Goal: Information Seeking & Learning: Learn about a topic

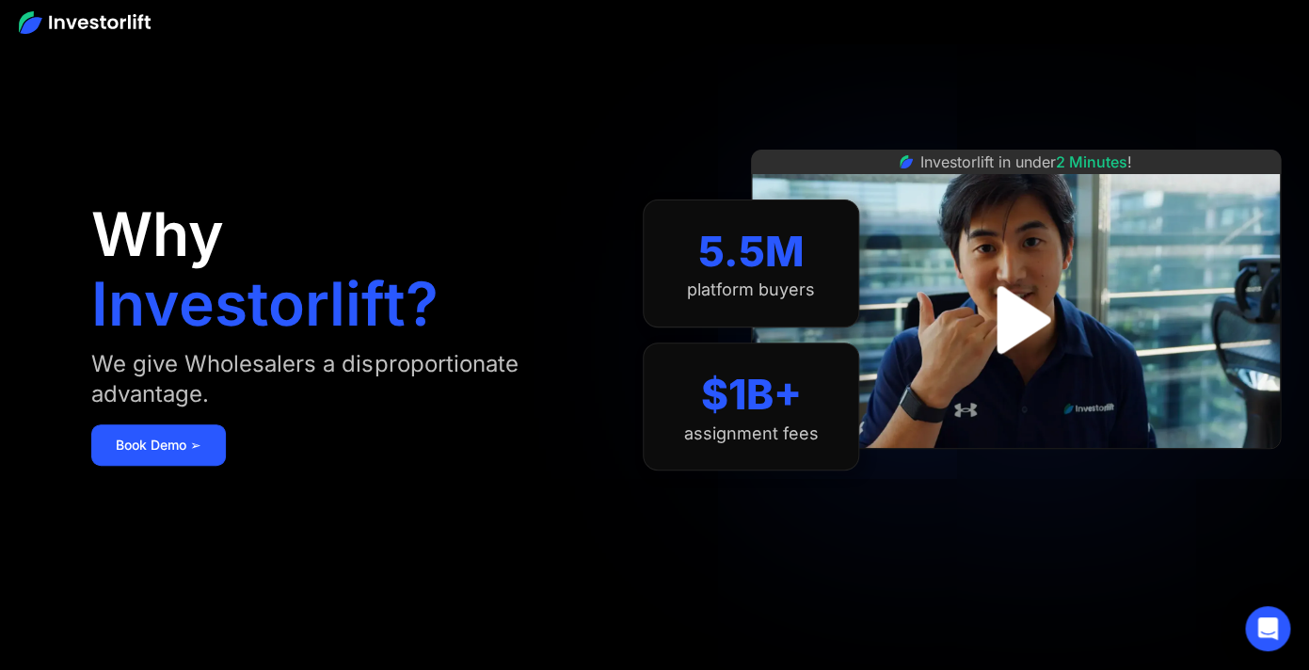
click at [1026, 321] on img "open lightbox" at bounding box center [1016, 320] width 122 height 122
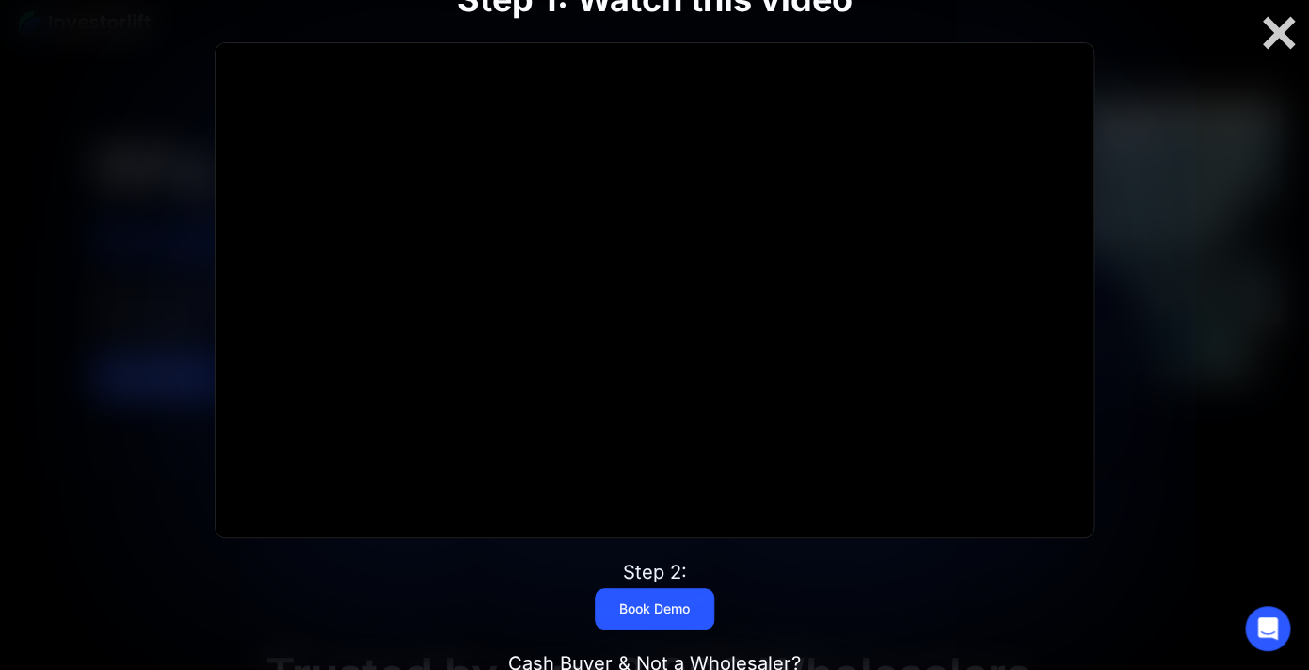
scroll to position [43, 0]
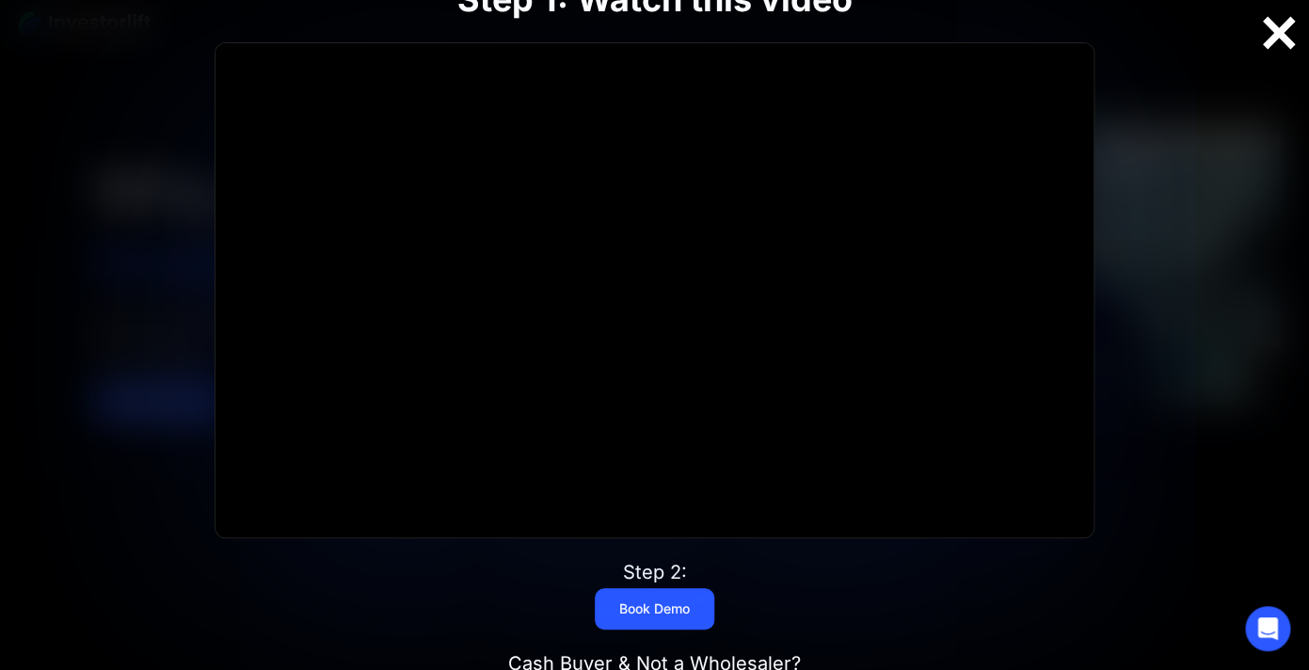
click at [1277, 37] on div at bounding box center [1278, 33] width 60 height 40
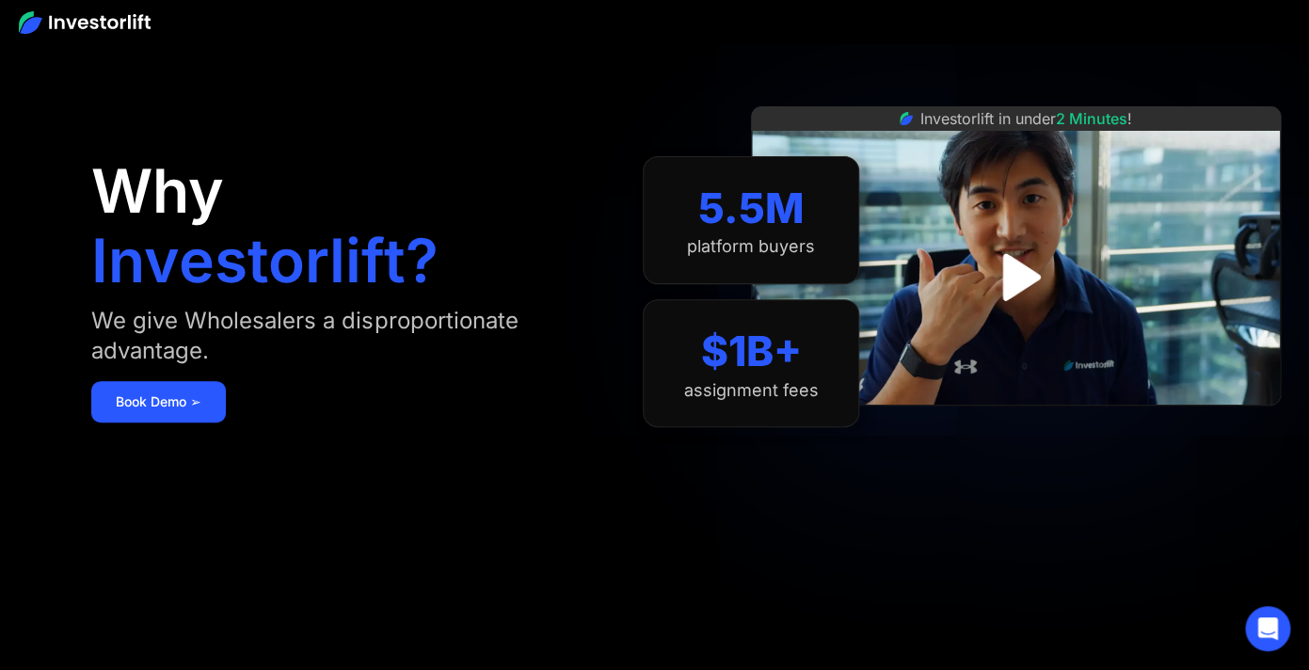
scroll to position [0, 0]
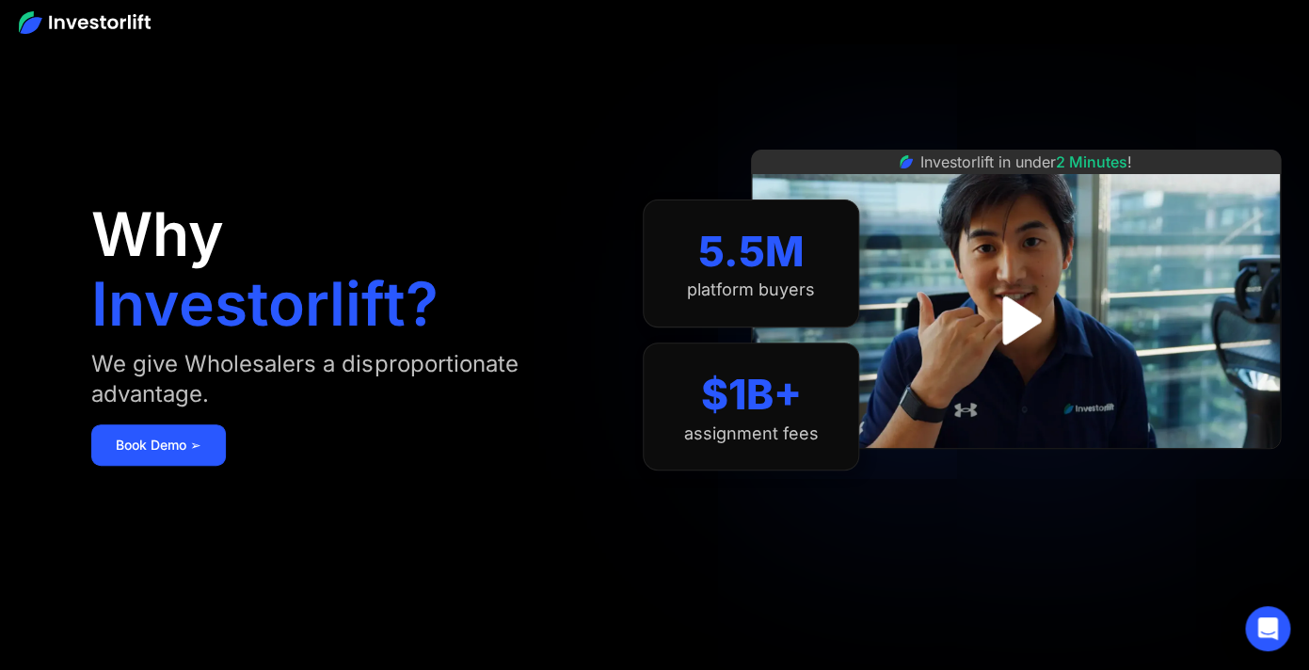
click at [122, 24] on img at bounding box center [85, 22] width 132 height 23
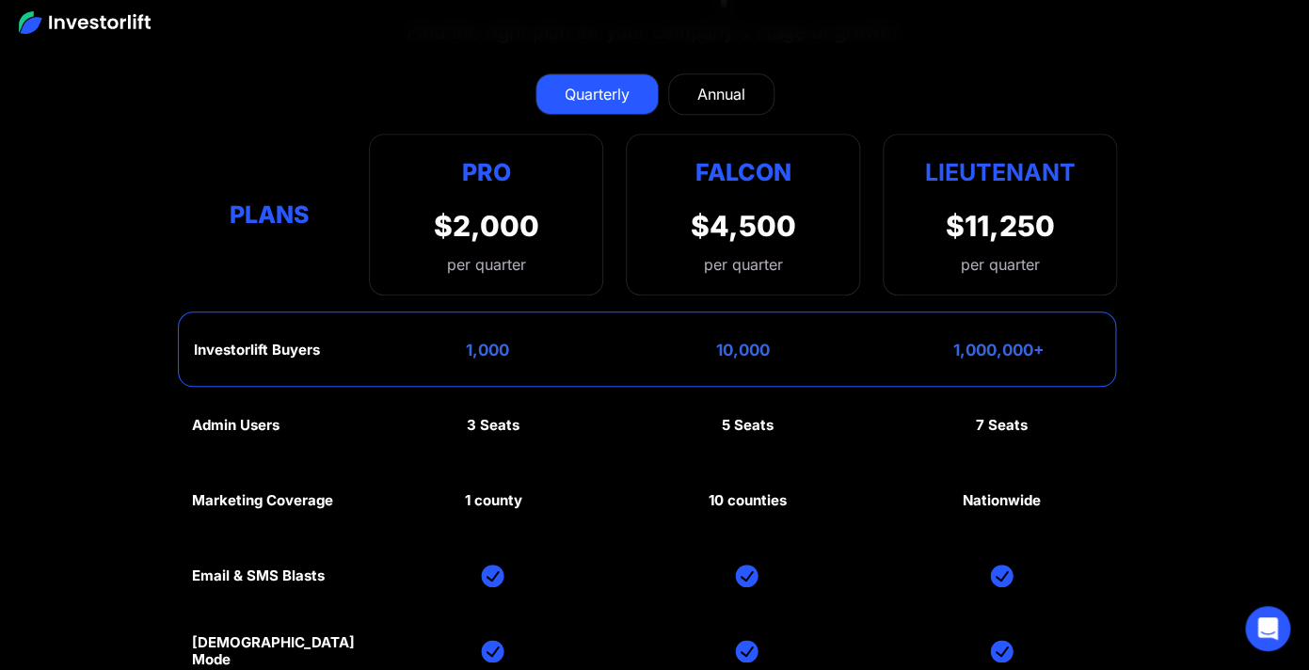
scroll to position [8220, 0]
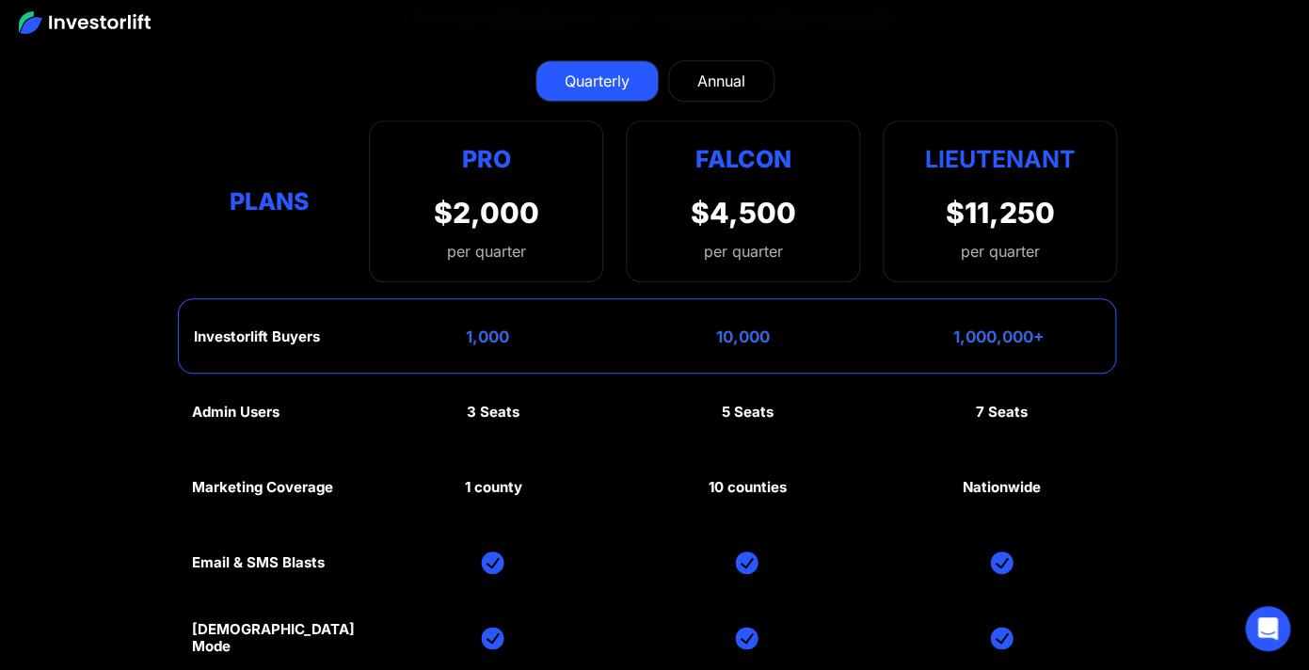
click at [486, 327] on div "1,000" at bounding box center [486, 336] width 43 height 19
click at [488, 150] on div "Pro" at bounding box center [486, 158] width 105 height 37
click at [491, 240] on div "per quarter" at bounding box center [486, 251] width 105 height 23
click at [483, 208] on div "$2,000" at bounding box center [486, 213] width 105 height 34
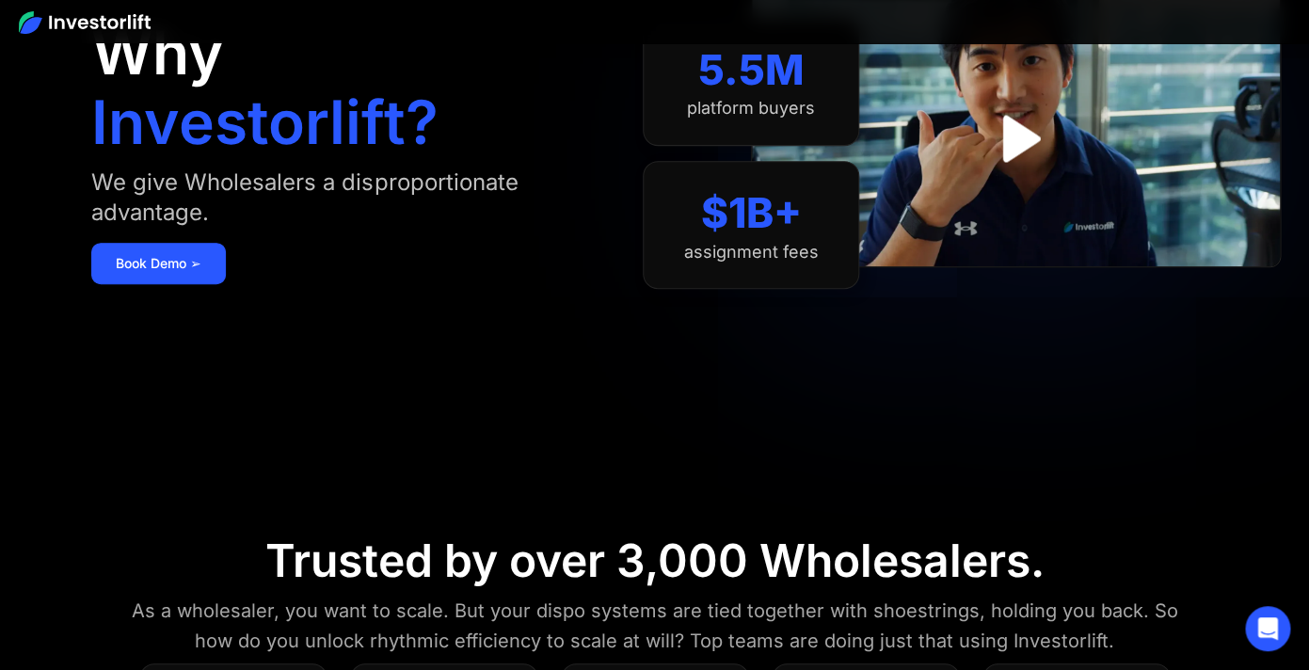
scroll to position [0, 0]
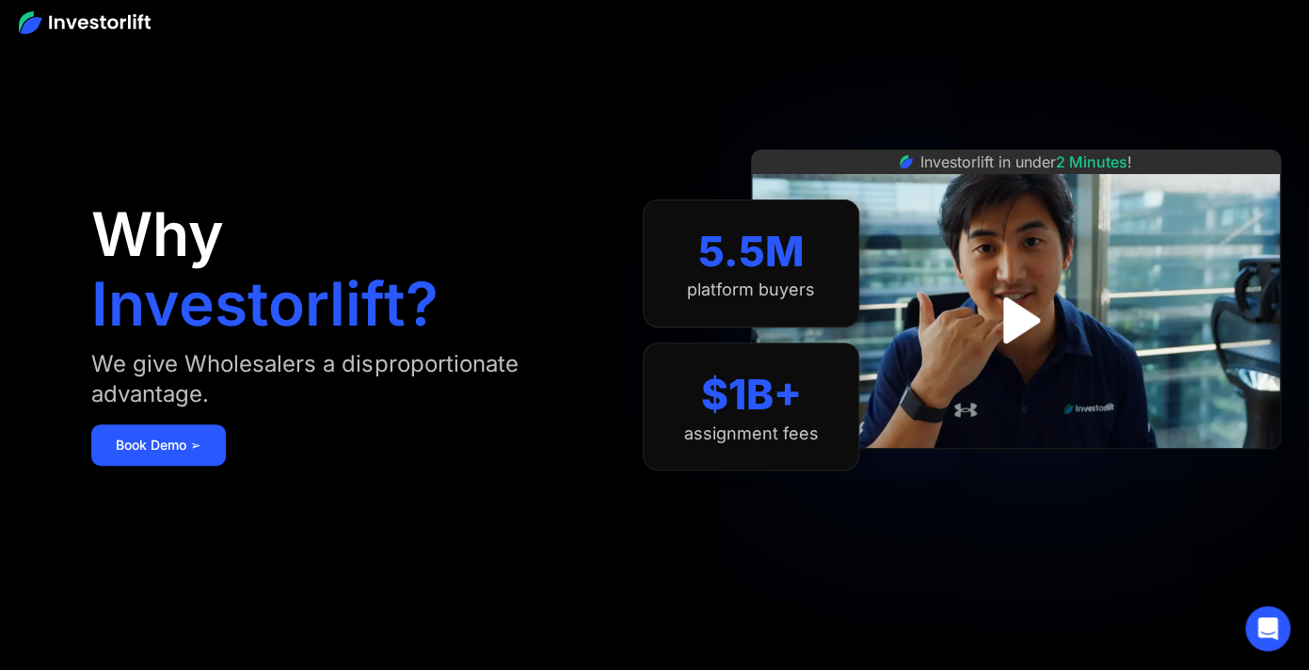
click at [103, 18] on img at bounding box center [85, 22] width 132 height 23
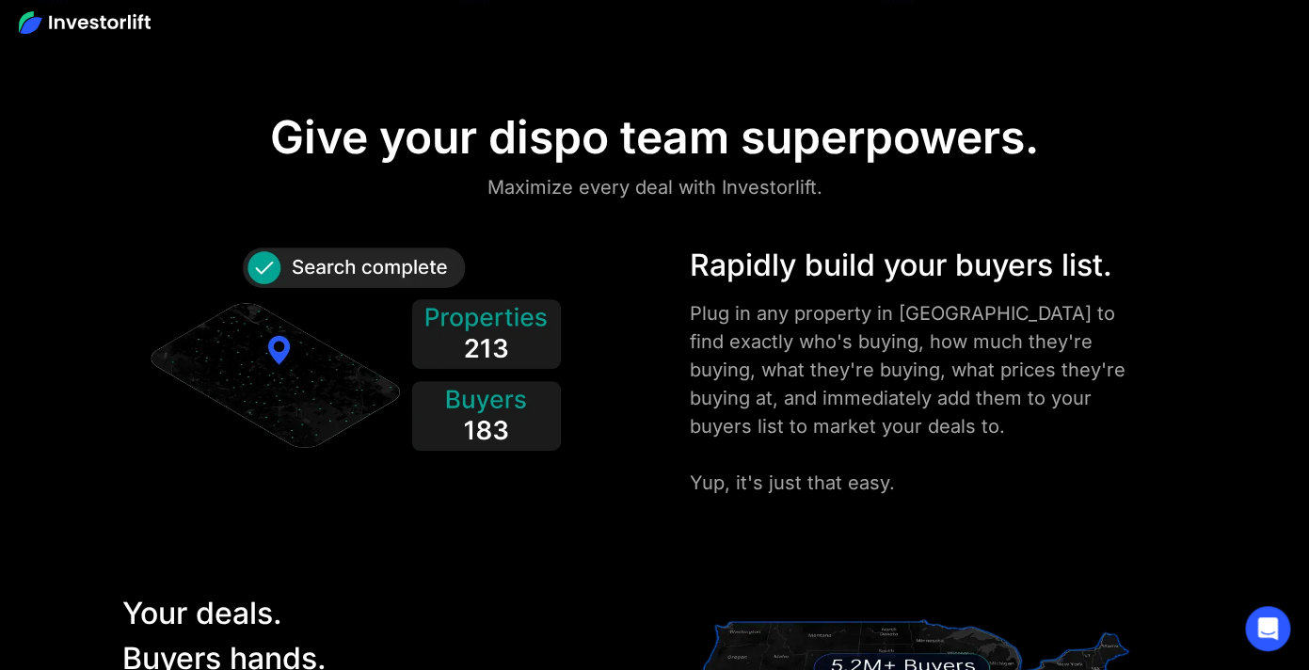
scroll to position [2074, 0]
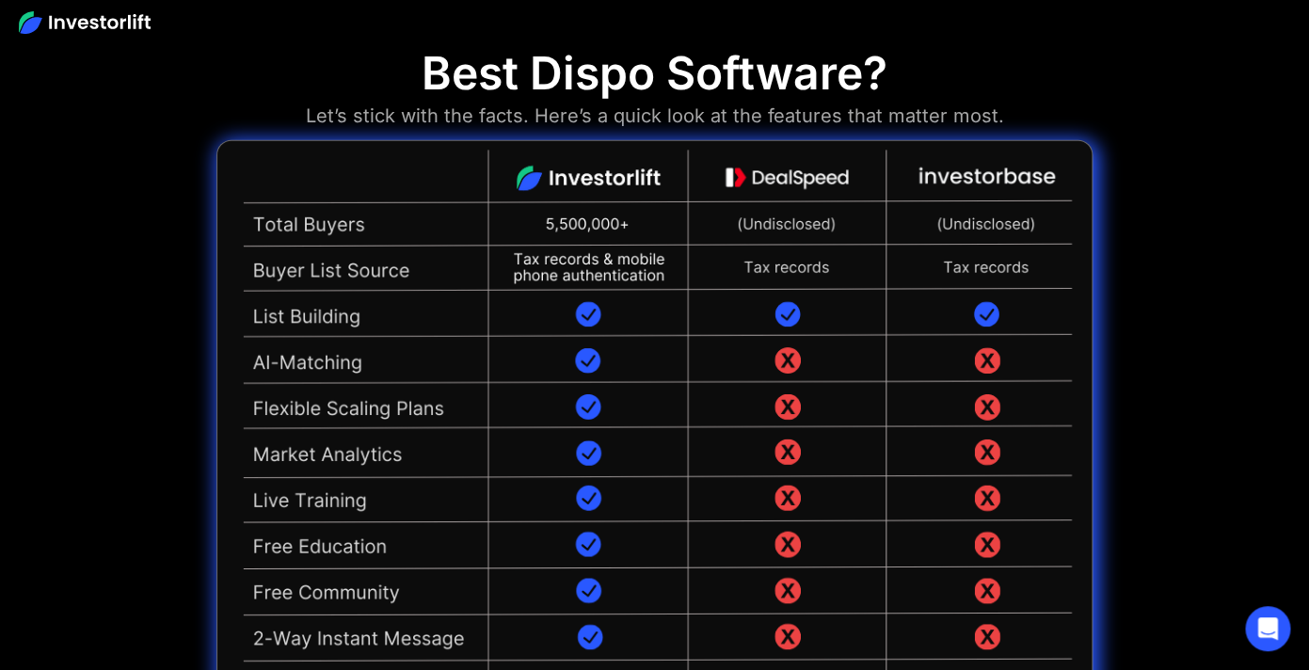
scroll to position [4211, 0]
click at [586, 314] on img at bounding box center [654, 473] width 876 height 669
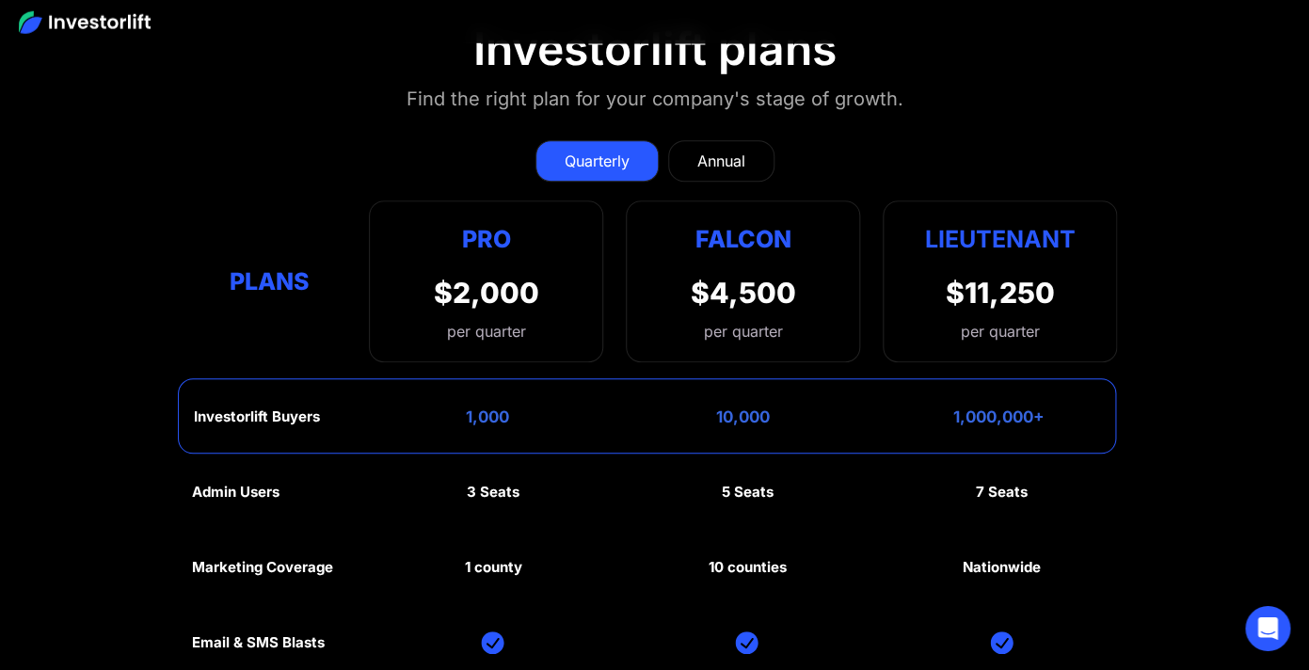
scroll to position [8123, 0]
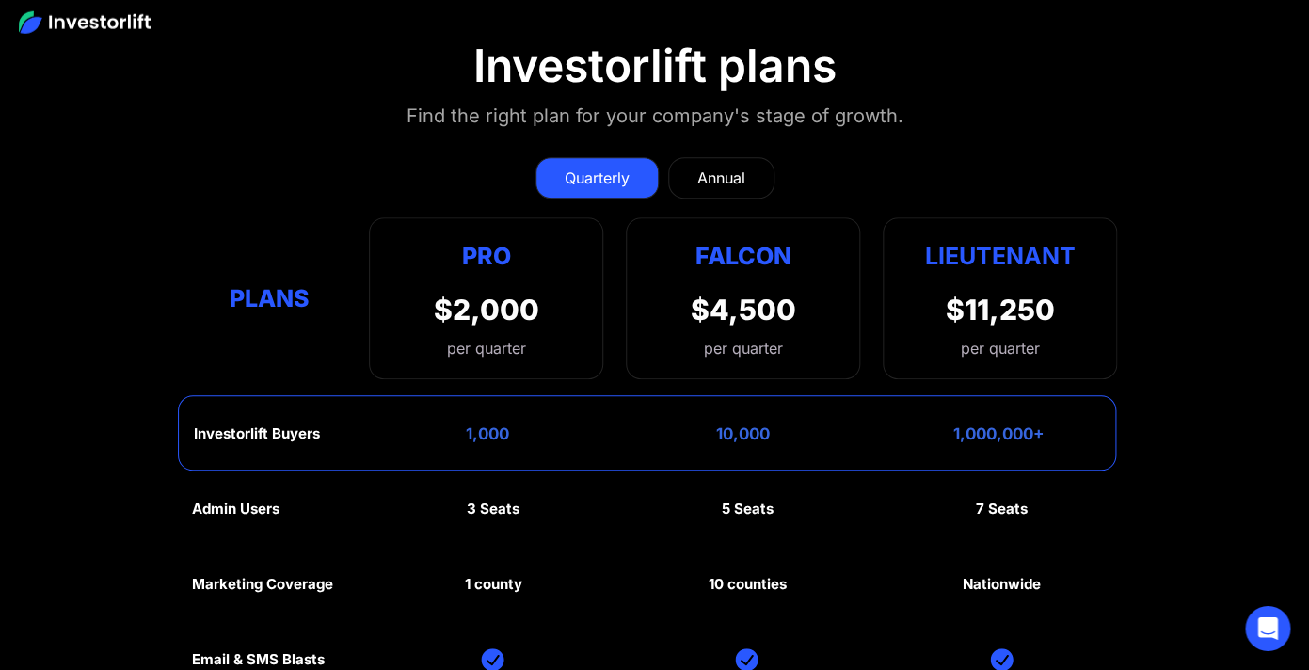
click at [695, 178] on link "Annual" at bounding box center [721, 177] width 106 height 41
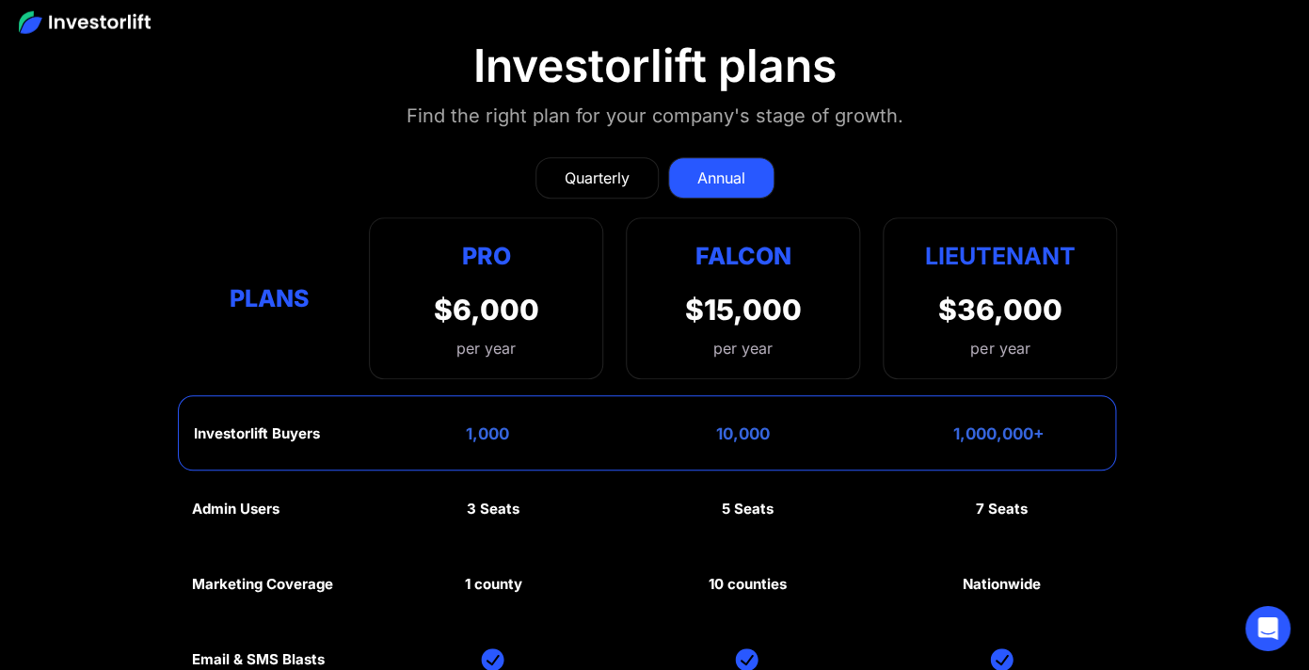
click at [602, 179] on div "Quarterly" at bounding box center [596, 178] width 65 height 23
